Goal: Task Accomplishment & Management: Use online tool/utility

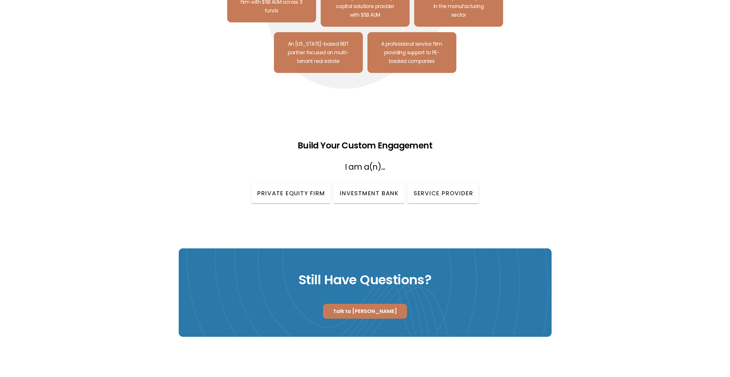
scroll to position [618, 0]
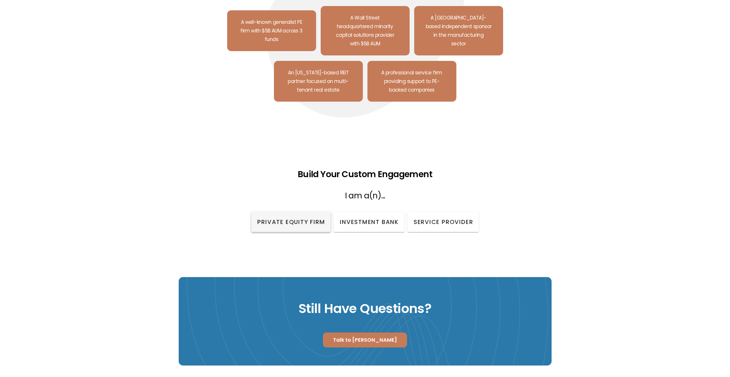
click at [298, 218] on span "Private Equity Firm" at bounding box center [291, 222] width 68 height 9
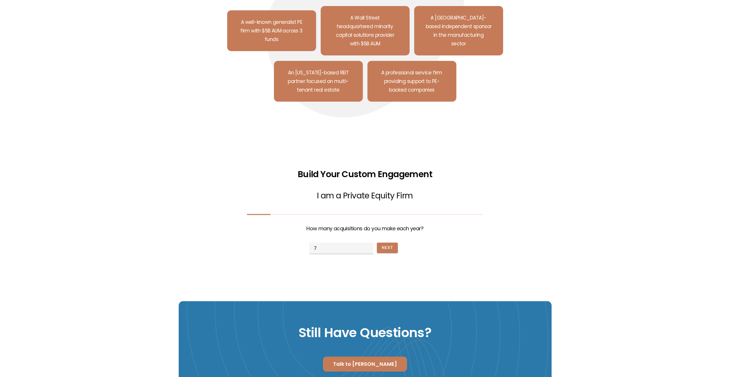
click at [367, 242] on input "7" at bounding box center [341, 247] width 64 height 11
click at [367, 242] on input "6" at bounding box center [341, 247] width 64 height 11
click at [367, 242] on input "5" at bounding box center [341, 247] width 64 height 11
click at [367, 242] on input "4" at bounding box center [341, 247] width 64 height 11
click at [367, 242] on input "3" at bounding box center [341, 247] width 64 height 11
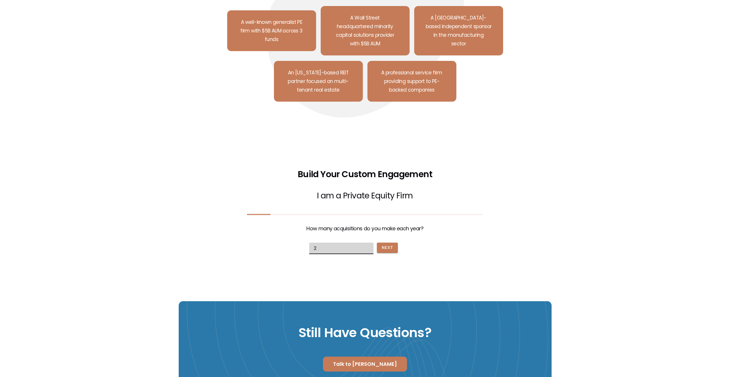
click at [367, 242] on input "2" at bounding box center [341, 247] width 64 height 11
click at [367, 242] on input "1" at bounding box center [341, 247] width 64 height 11
click at [367, 242] on input "0" at bounding box center [341, 247] width 64 height 11
click at [383, 244] on span "Next" at bounding box center [388, 247] width 12 height 6
click at [365, 242] on input "3" at bounding box center [341, 247] width 64 height 11
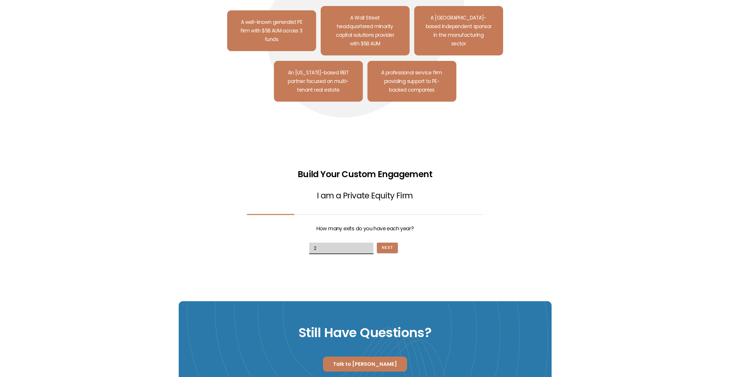
click at [365, 242] on input "2" at bounding box center [341, 247] width 64 height 11
click at [365, 242] on input "1" at bounding box center [341, 247] width 64 height 11
click at [365, 242] on input "0" at bounding box center [341, 247] width 64 height 11
click at [394, 242] on button "Next" at bounding box center [387, 247] width 21 height 10
type input "0"
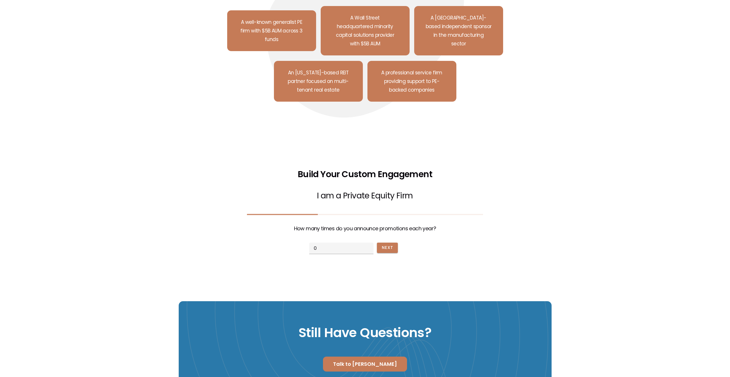
click at [367, 242] on input "0" at bounding box center [341, 247] width 64 height 11
click at [378, 242] on button "Next" at bounding box center [387, 247] width 21 height 10
click at [325, 244] on input "checkbox" at bounding box center [328, 248] width 8 height 8
click at [373, 244] on span "Next" at bounding box center [376, 247] width 12 height 6
click at [326, 244] on input "checkbox" at bounding box center [328, 248] width 8 height 8
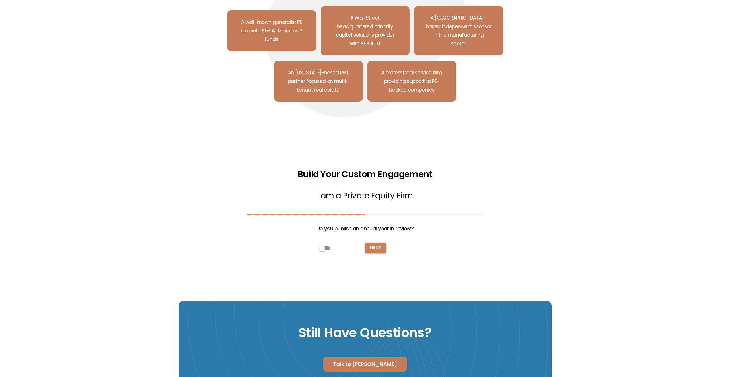
click at [370, 242] on button "Next" at bounding box center [375, 247] width 21 height 10
click at [325, 244] on input "checkbox" at bounding box center [328, 248] width 8 height 8
click at [378, 244] on span "Next" at bounding box center [376, 247] width 12 height 6
click at [325, 244] on input "checkbox" at bounding box center [328, 248] width 8 height 8
checkbox input "false"
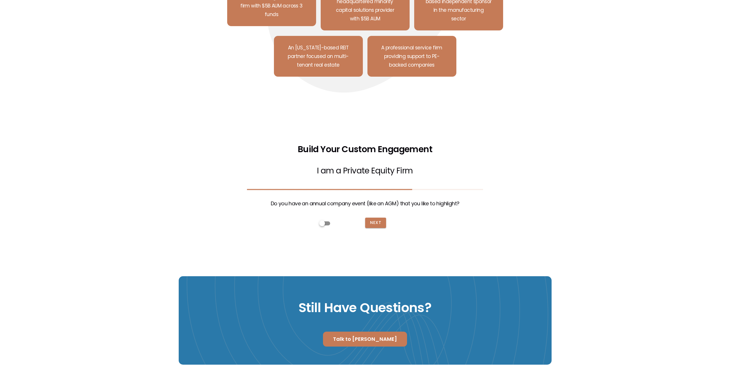
scroll to position [675, 0]
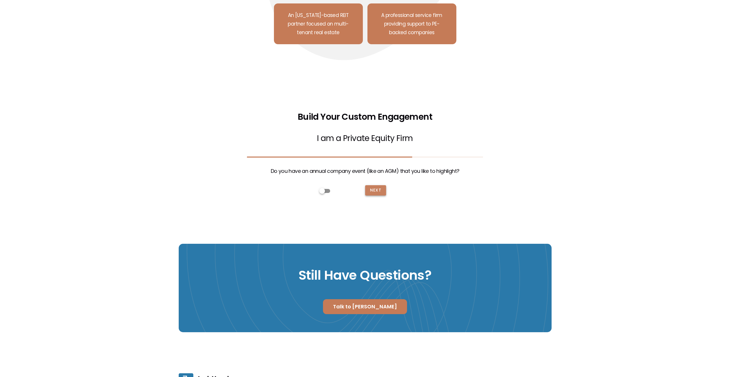
click at [373, 187] on span "Next" at bounding box center [376, 190] width 12 height 6
click at [366, 185] on input "3" at bounding box center [341, 190] width 64 height 11
click at [366, 185] on input "2" at bounding box center [341, 190] width 64 height 11
click at [366, 185] on input "1" at bounding box center [341, 190] width 64 height 11
type input "0"
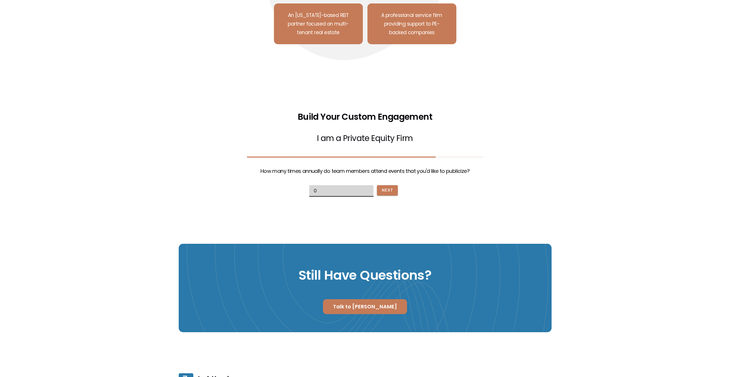
click at [366, 185] on input "0" at bounding box center [341, 190] width 64 height 11
click at [393, 185] on button "Next" at bounding box center [387, 190] width 21 height 10
click at [370, 187] on span "Next" at bounding box center [376, 190] width 12 height 6
click at [370, 187] on span "BUILD" at bounding box center [376, 190] width 13 height 6
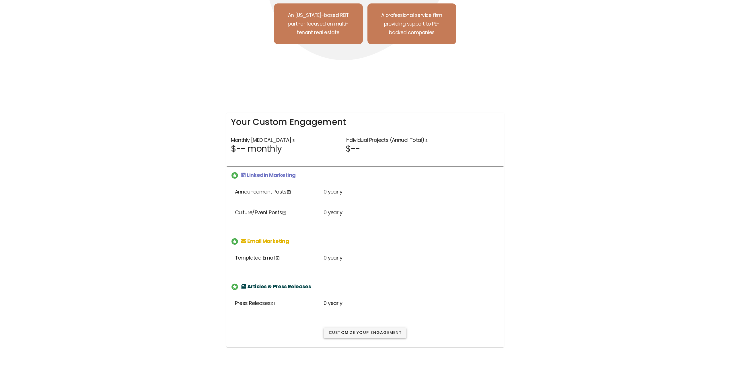
click at [369, 327] on button "Customize Your Engagement" at bounding box center [365, 332] width 83 height 10
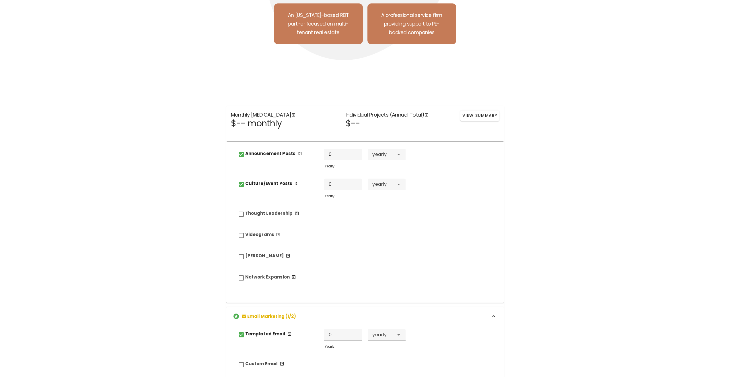
scroll to position [0, 0]
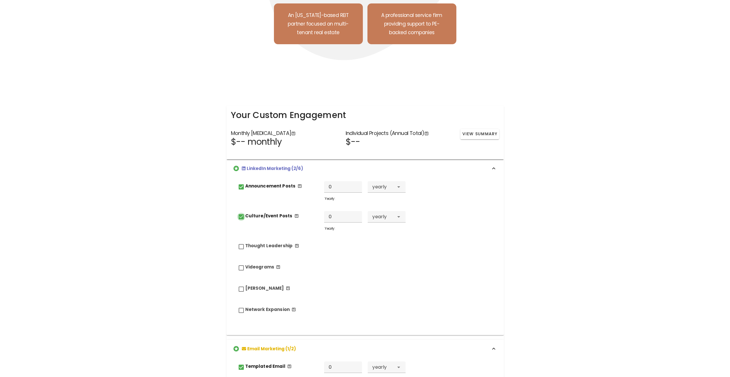
click at [241, 213] on input "Culture/Event Posts" at bounding box center [241, 217] width 8 height 8
checkbox input "false"
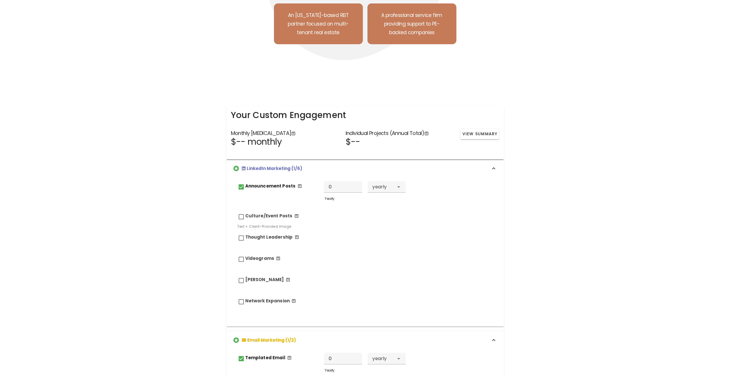
click at [240, 183] on input "Announcement Posts" at bounding box center [241, 187] width 8 height 8
checkbox input "false"
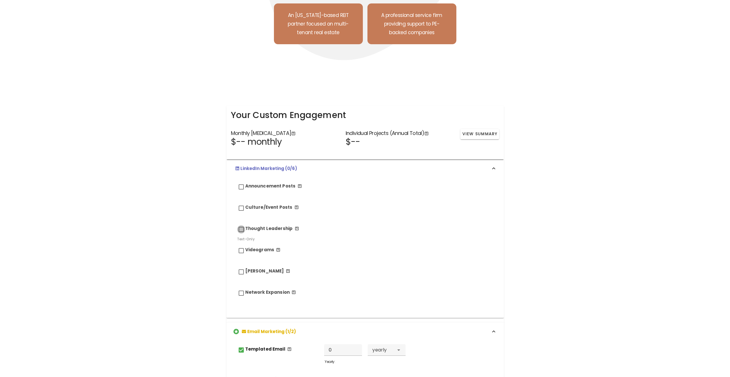
click at [241, 225] on input "Thought Leadership" at bounding box center [241, 229] width 8 height 8
checkbox input "true"
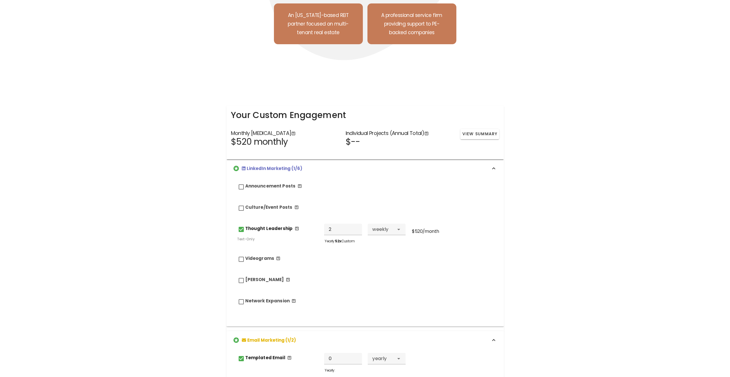
click at [354, 224] on input "2" at bounding box center [343, 229] width 38 height 11
click at [354, 224] on input "1" at bounding box center [343, 229] width 38 height 11
click at [354, 224] on input "2" at bounding box center [343, 229] width 38 height 11
type input "1"
click at [355, 224] on input "1" at bounding box center [343, 229] width 38 height 11
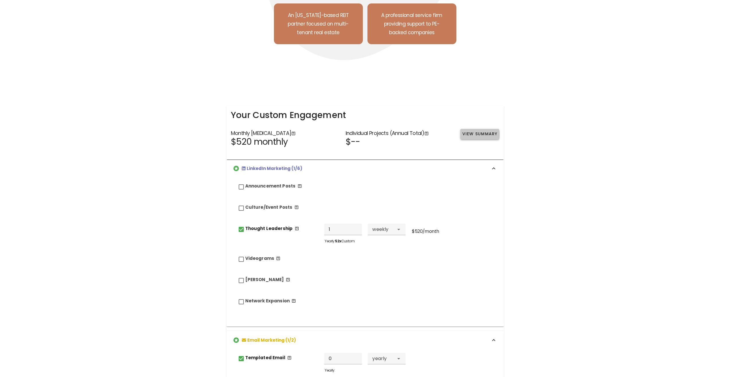
drag, startPoint x: 485, startPoint y: 120, endPoint x: 485, endPoint y: 129, distance: 8.6
click at [485, 129] on button "View Summary" at bounding box center [480, 134] width 39 height 10
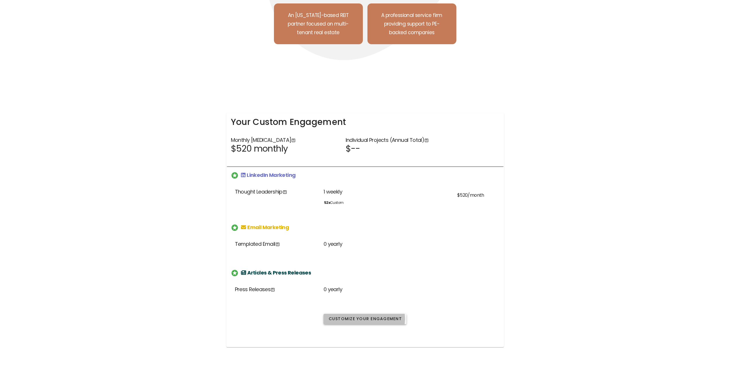
click at [368, 316] on span "Customize Your Engagement" at bounding box center [365, 319] width 74 height 6
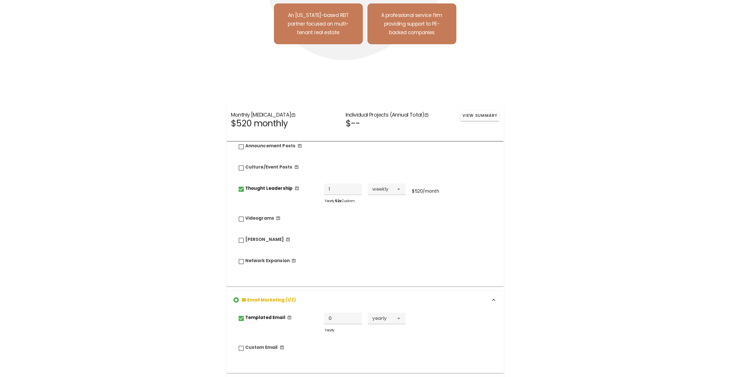
scroll to position [86, 0]
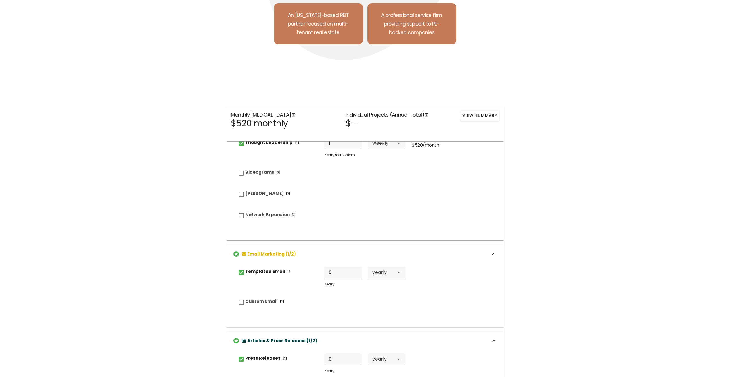
click at [240, 268] on input "Templated Email" at bounding box center [241, 272] width 8 height 8
checkbox input "false"
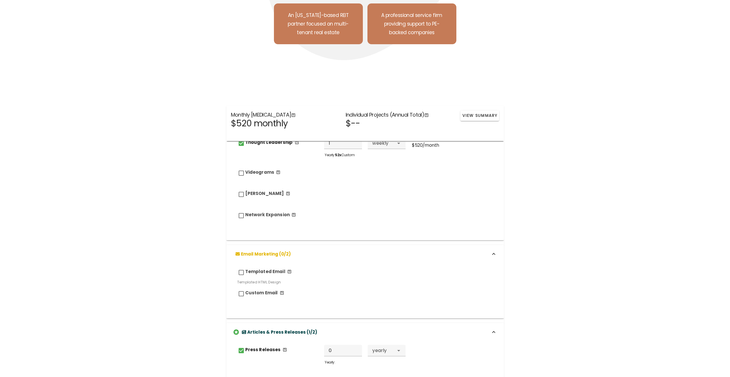
click at [240, 346] on input "Press Releases" at bounding box center [241, 350] width 8 height 8
checkbox input "false"
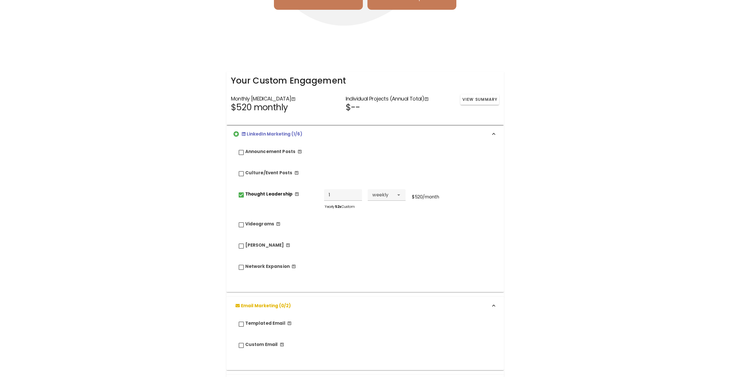
scroll to position [618, 0]
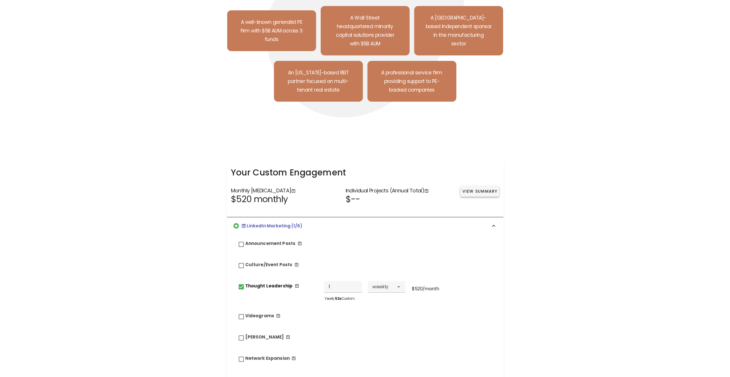
click at [475, 188] on span "View Summary" at bounding box center [480, 191] width 36 height 6
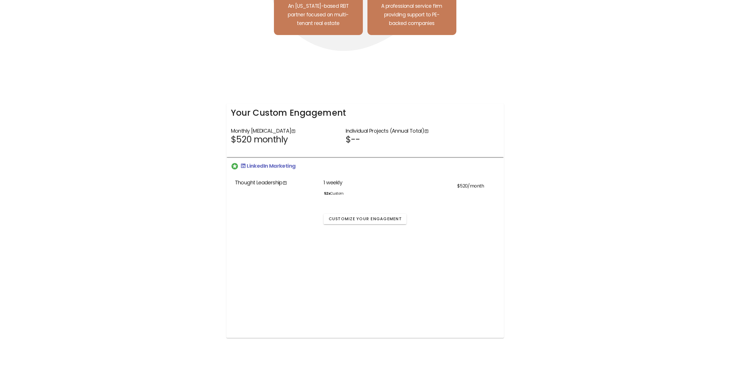
scroll to position [704, 0]
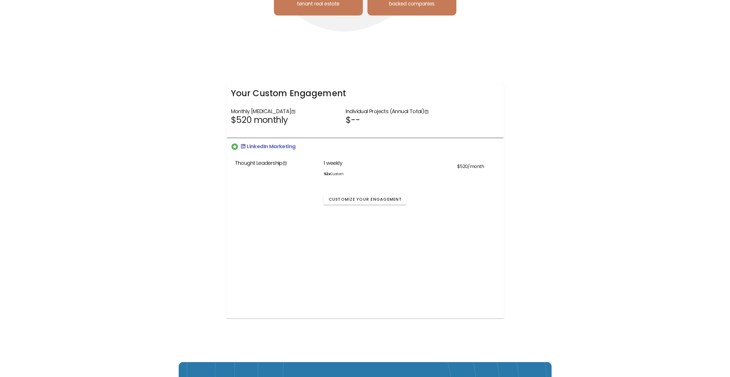
click at [83, 179] on div "Your Custom Engagement Monthly [MEDICAL_DATA] $520 monthly Individual Projects …" at bounding box center [365, 198] width 730 height 250
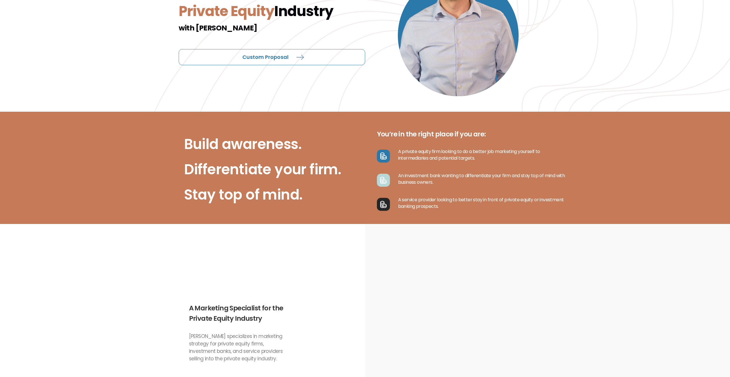
scroll to position [0, 0]
